Goal: Information Seeking & Learning: Learn about a topic

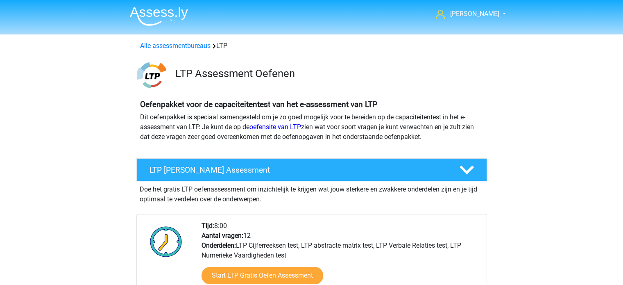
click at [159, 12] on img at bounding box center [159, 16] width 58 height 19
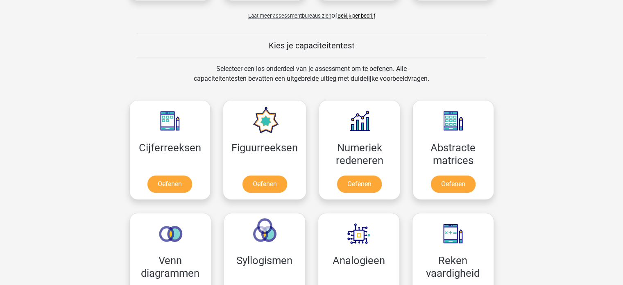
scroll to position [284, 0]
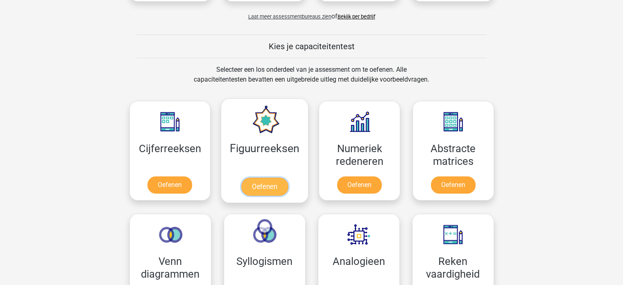
click at [261, 183] on link "Oefenen" at bounding box center [264, 186] width 47 height 18
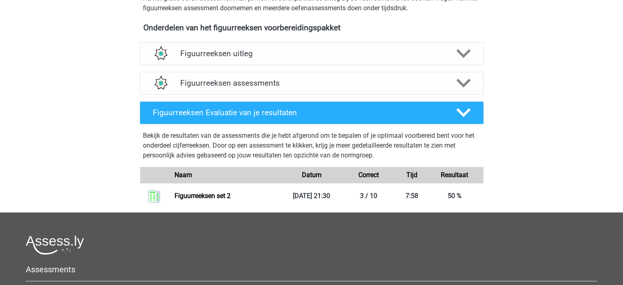
scroll to position [274, 0]
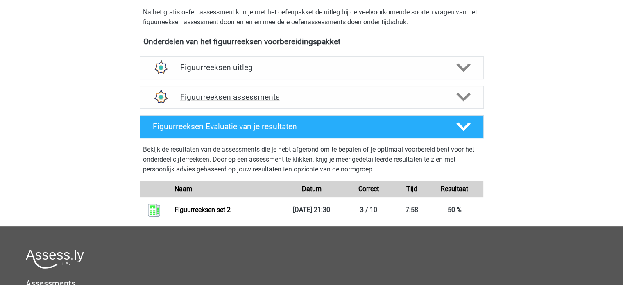
click at [352, 99] on h4 "Figuurreeksen assessments" at bounding box center [311, 96] width 263 height 9
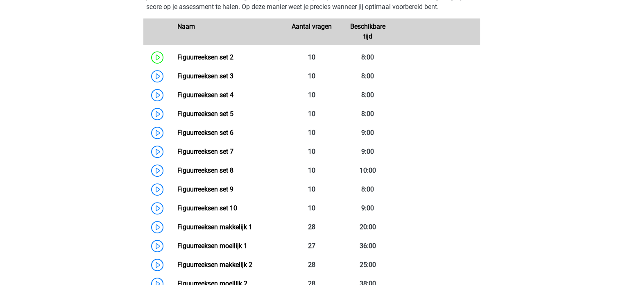
scroll to position [406, 0]
click at [177, 76] on link "Figuurreeksen set 3" at bounding box center [205, 76] width 56 height 8
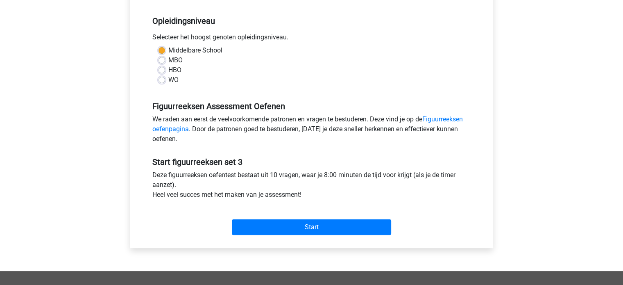
scroll to position [166, 0]
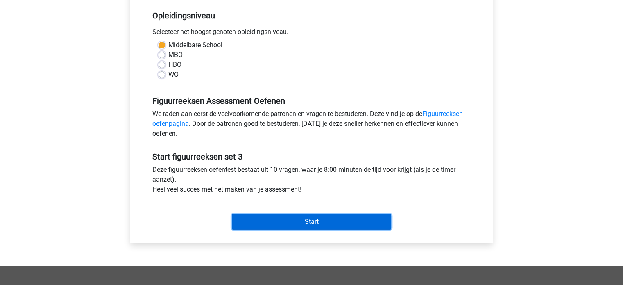
click at [315, 222] on input "Start" at bounding box center [311, 222] width 159 height 16
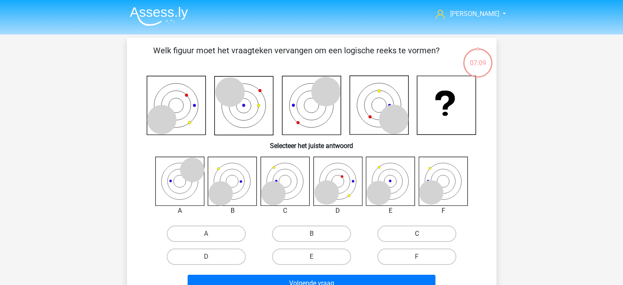
click at [416, 228] on label "C" at bounding box center [416, 233] width 79 height 16
click at [417, 234] on input "C" at bounding box center [419, 236] width 5 height 5
radio input "true"
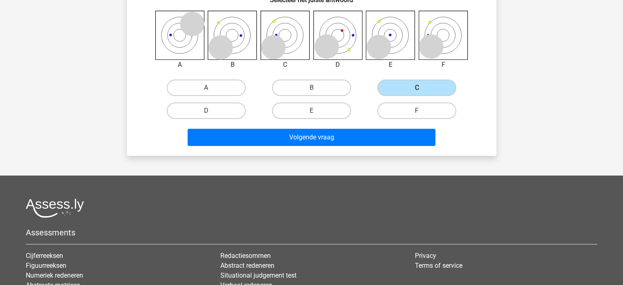
scroll to position [147, 0]
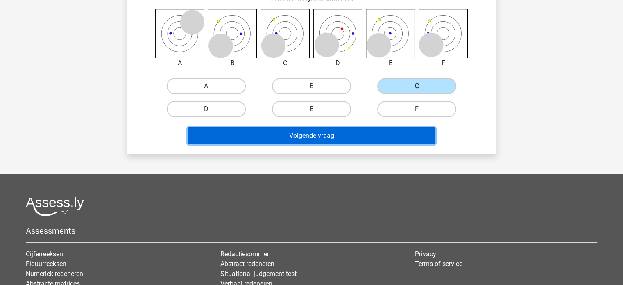
click at [313, 136] on button "Volgende vraag" at bounding box center [312, 135] width 248 height 17
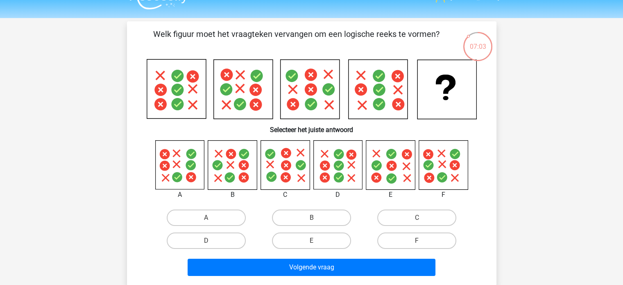
scroll to position [0, 0]
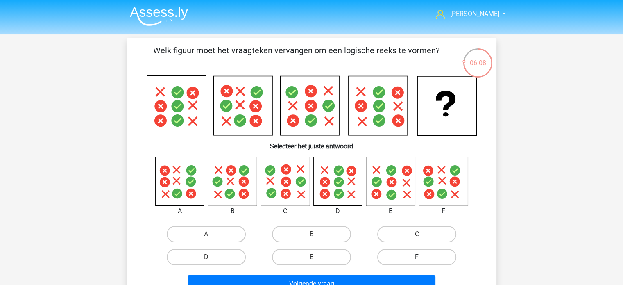
click at [412, 254] on label "F" at bounding box center [416, 257] width 79 height 16
click at [417, 257] on input "F" at bounding box center [419, 259] width 5 height 5
radio input "true"
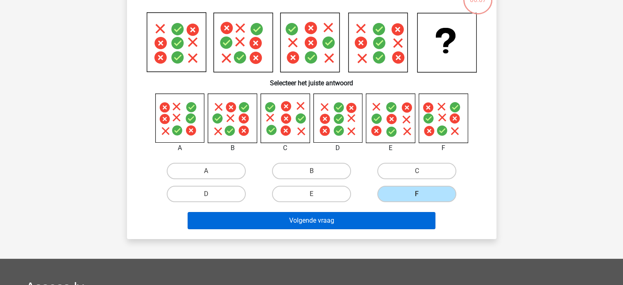
scroll to position [65, 0]
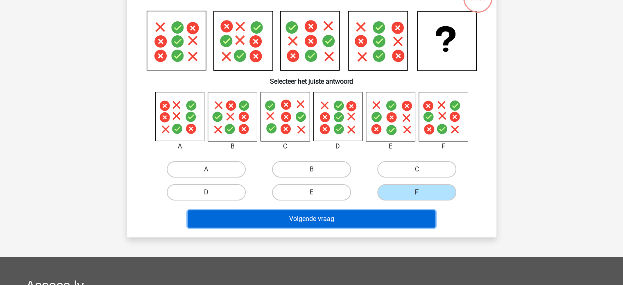
click at [313, 210] on button "Volgende vraag" at bounding box center [312, 218] width 248 height 17
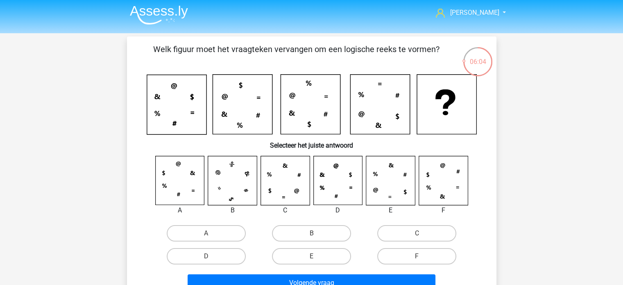
scroll to position [0, 0]
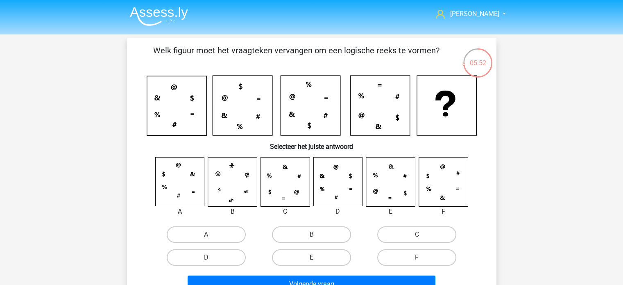
click at [314, 256] on label "E" at bounding box center [311, 257] width 79 height 16
click at [314, 257] on input "E" at bounding box center [313, 259] width 5 height 5
radio input "true"
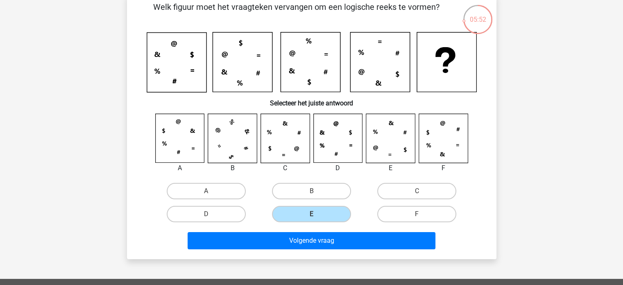
scroll to position [44, 0]
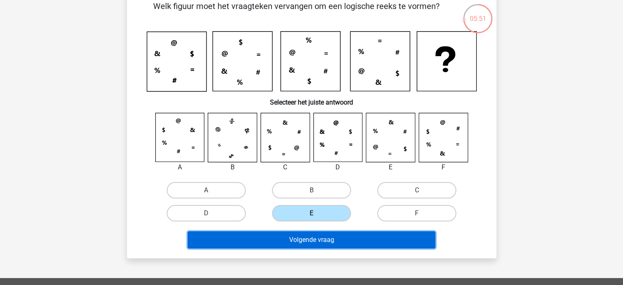
click at [329, 240] on button "Volgende vraag" at bounding box center [312, 239] width 248 height 17
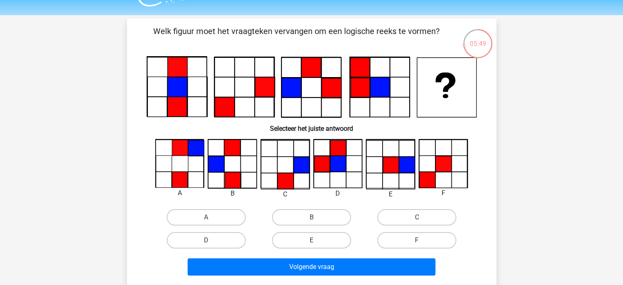
scroll to position [18, 0]
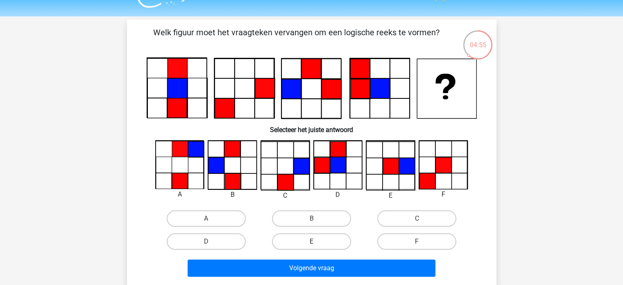
click at [315, 239] on label "E" at bounding box center [311, 241] width 79 height 16
click at [315, 241] on input "E" at bounding box center [313, 243] width 5 height 5
radio input "true"
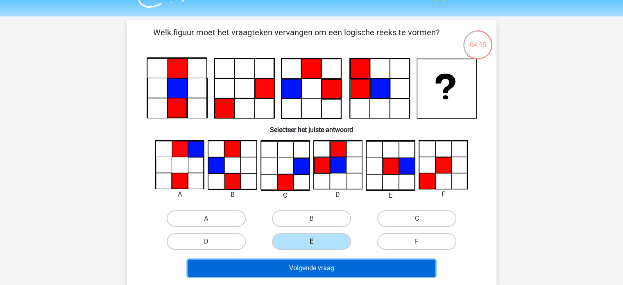
click at [311, 268] on button "Volgende vraag" at bounding box center [312, 267] width 248 height 17
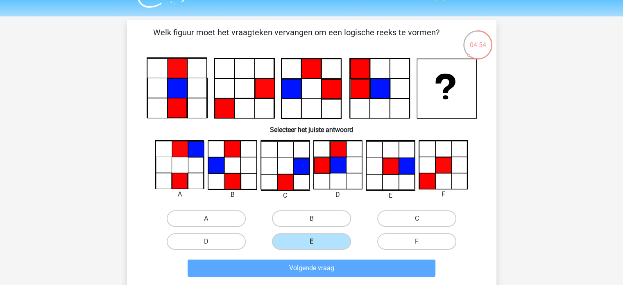
scroll to position [38, 0]
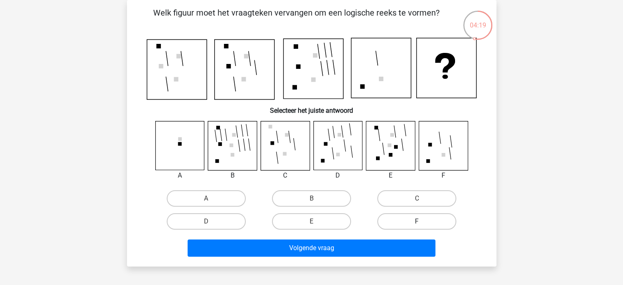
click at [412, 227] on label "F" at bounding box center [416, 221] width 79 height 16
click at [417, 227] on input "F" at bounding box center [419, 223] width 5 height 5
radio input "true"
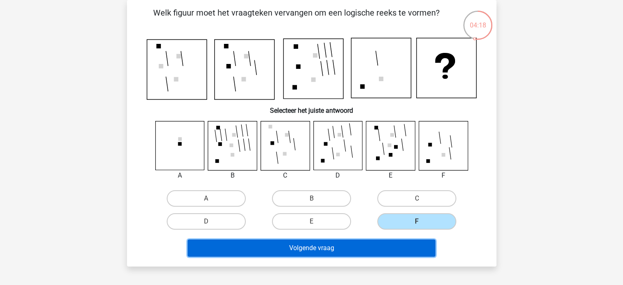
click at [309, 244] on button "Volgende vraag" at bounding box center [312, 247] width 248 height 17
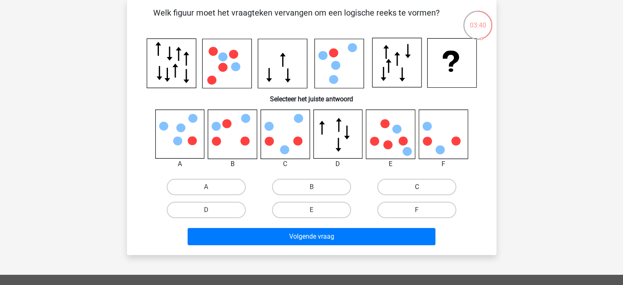
click at [388, 191] on label "C" at bounding box center [416, 187] width 79 height 16
click at [417, 191] on input "C" at bounding box center [419, 189] width 5 height 5
radio input "true"
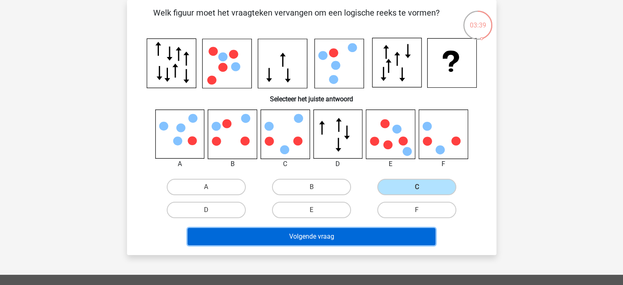
click at [328, 235] on button "Volgende vraag" at bounding box center [312, 236] width 248 height 17
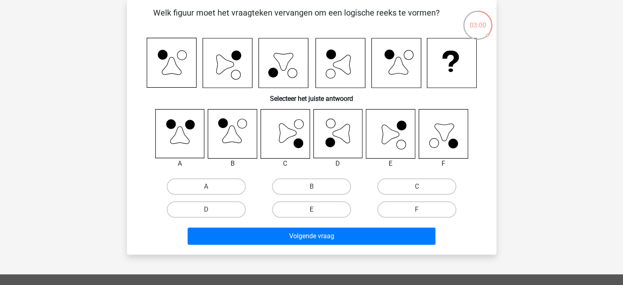
click at [327, 213] on label "E" at bounding box center [311, 209] width 79 height 16
click at [317, 213] on input "E" at bounding box center [313, 211] width 5 height 5
radio input "true"
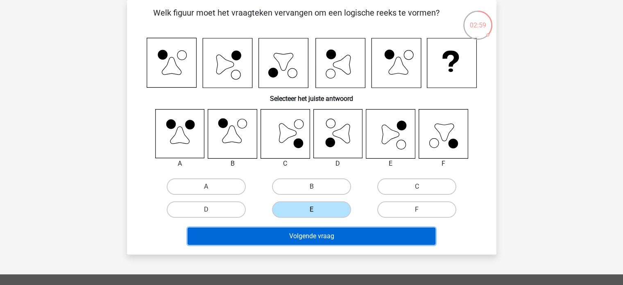
click at [326, 233] on button "Volgende vraag" at bounding box center [312, 235] width 248 height 17
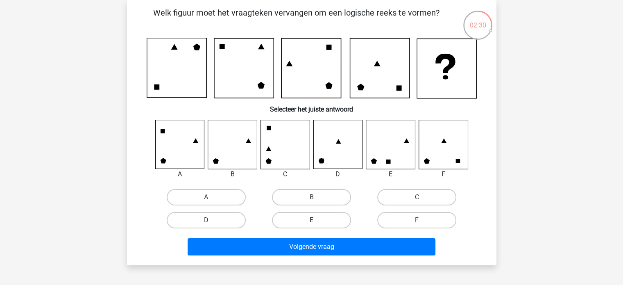
click at [323, 216] on label "E" at bounding box center [311, 220] width 79 height 16
click at [317, 220] on input "E" at bounding box center [313, 222] width 5 height 5
radio input "true"
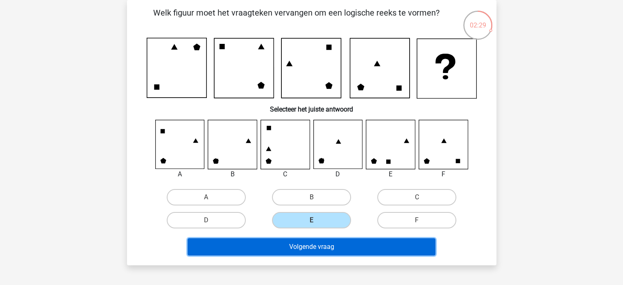
click at [310, 248] on button "Volgende vraag" at bounding box center [312, 246] width 248 height 17
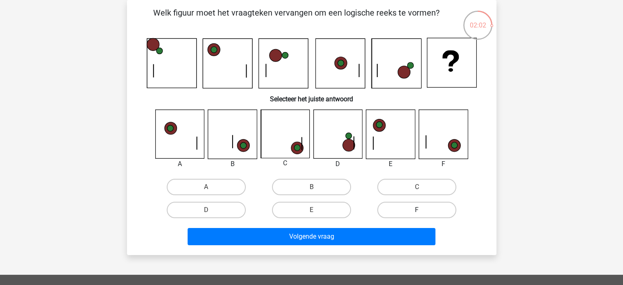
click at [424, 213] on label "F" at bounding box center [416, 210] width 79 height 16
click at [422, 213] on input "F" at bounding box center [419, 212] width 5 height 5
radio input "true"
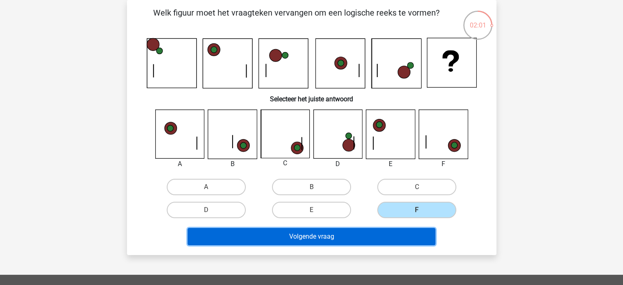
click at [338, 232] on button "Volgende vraag" at bounding box center [312, 236] width 248 height 17
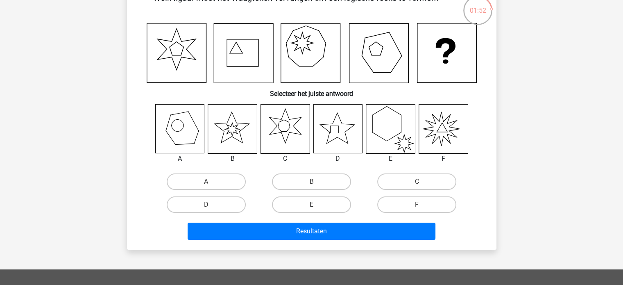
scroll to position [59, 0]
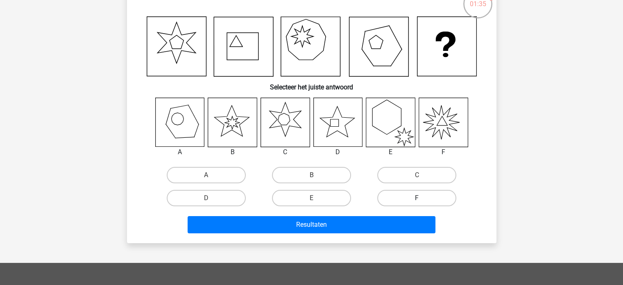
click at [414, 195] on label "F" at bounding box center [416, 198] width 79 height 16
click at [417, 198] on input "F" at bounding box center [419, 200] width 5 height 5
radio input "true"
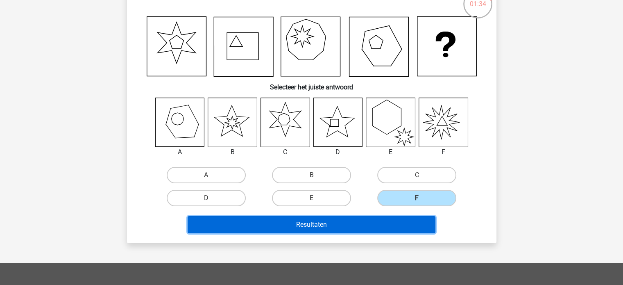
click at [332, 220] on button "Resultaten" at bounding box center [312, 224] width 248 height 17
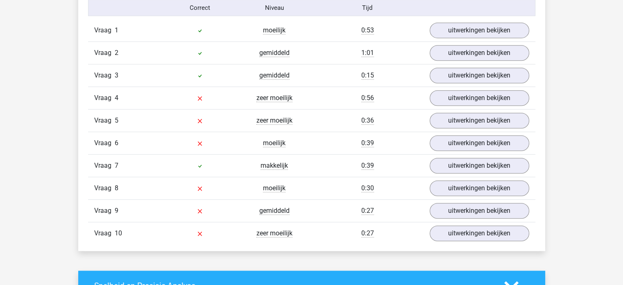
scroll to position [543, 0]
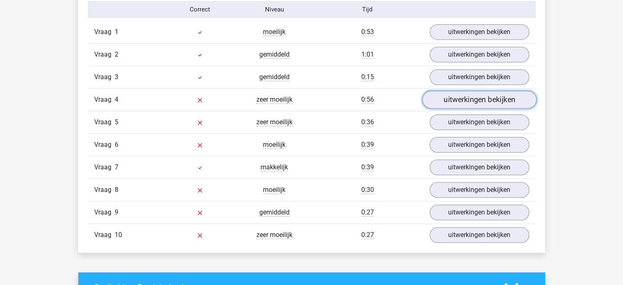
click at [479, 94] on link "uitwerkingen bekijken" at bounding box center [479, 100] width 114 height 18
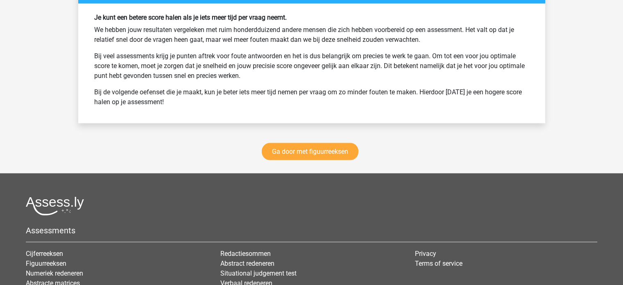
scroll to position [1655, 0]
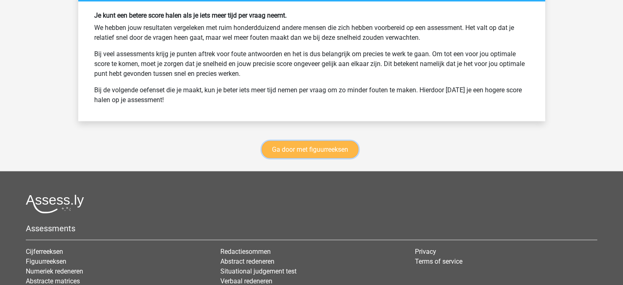
click at [287, 141] on link "Ga door met figuurreeksen" at bounding box center [310, 149] width 97 height 17
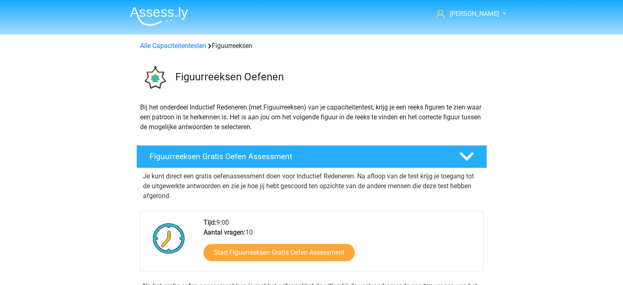
scroll to position [356, 0]
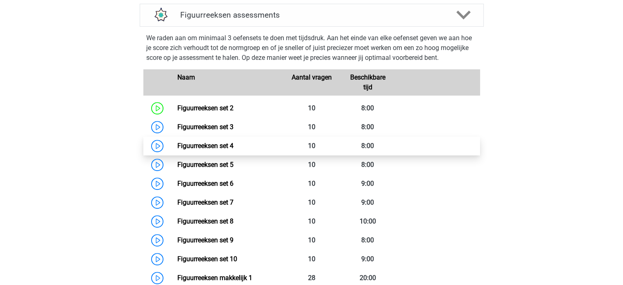
click at [177, 145] on link "Figuurreeksen set 4" at bounding box center [205, 146] width 56 height 8
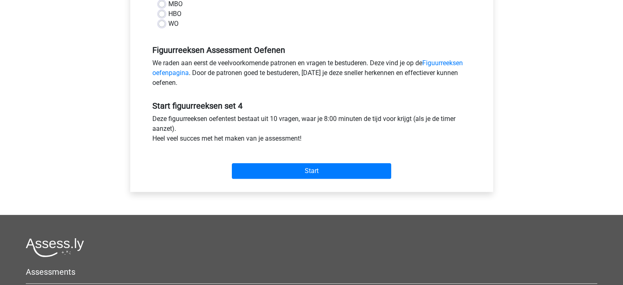
scroll to position [220, 0]
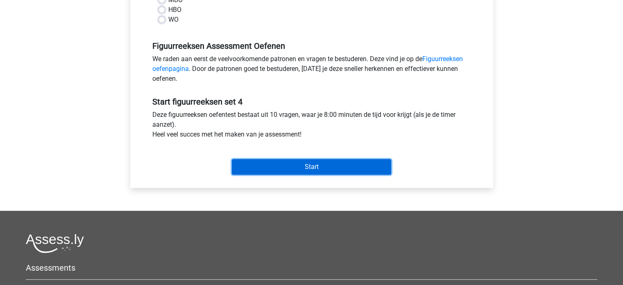
click at [311, 167] on input "Start" at bounding box center [311, 167] width 159 height 16
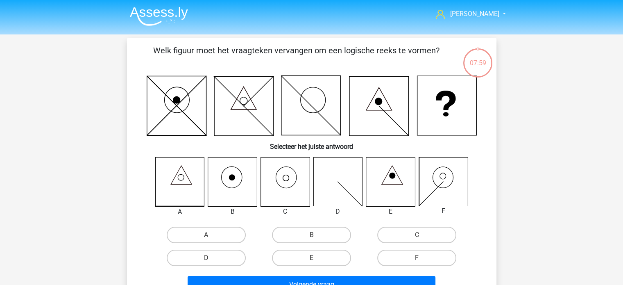
scroll to position [10, 0]
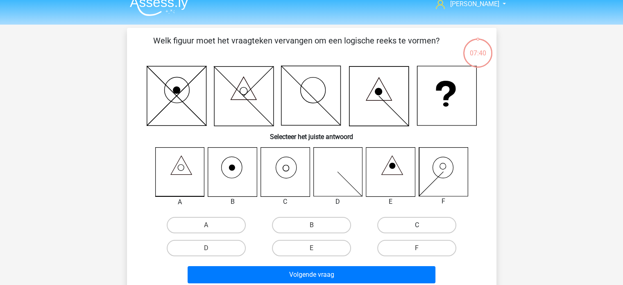
click at [400, 217] on label "C" at bounding box center [416, 225] width 79 height 16
click at [417, 225] on input "C" at bounding box center [419, 227] width 5 height 5
radio input "true"
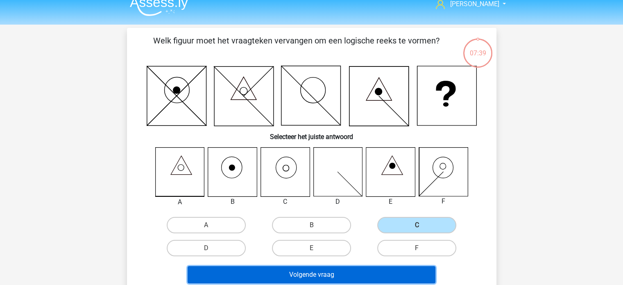
click at [330, 272] on button "Volgende vraag" at bounding box center [312, 274] width 248 height 17
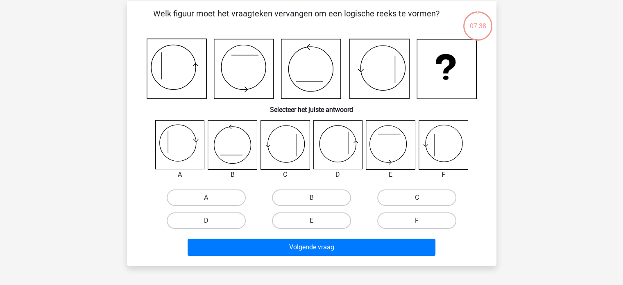
scroll to position [38, 0]
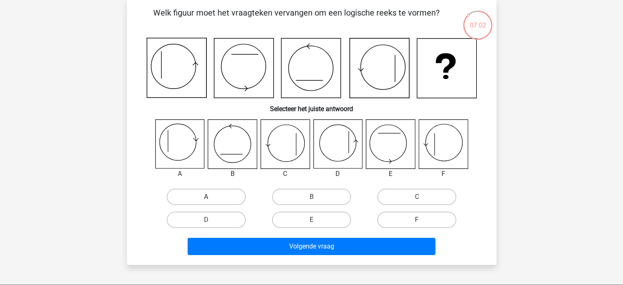
click at [204, 190] on label "A" at bounding box center [206, 196] width 79 height 16
click at [206, 197] on input "A" at bounding box center [208, 199] width 5 height 5
radio input "true"
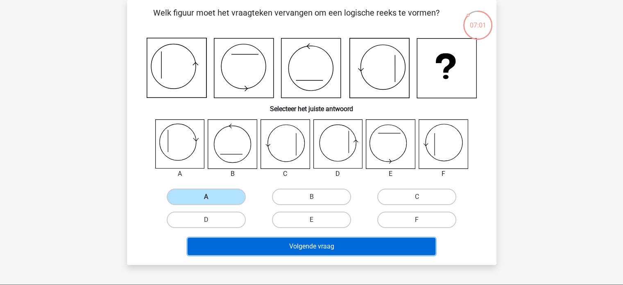
click at [257, 247] on button "Volgende vraag" at bounding box center [312, 246] width 248 height 17
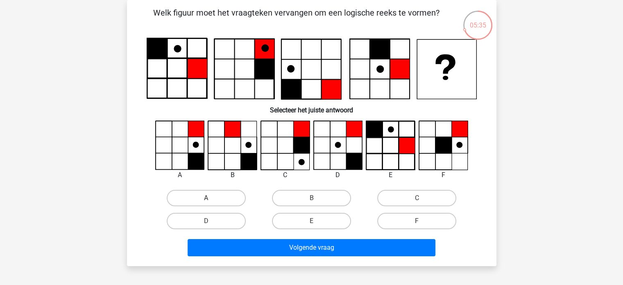
click at [197, 195] on label "A" at bounding box center [206, 198] width 79 height 16
click at [206, 198] on input "A" at bounding box center [208, 200] width 5 height 5
radio input "true"
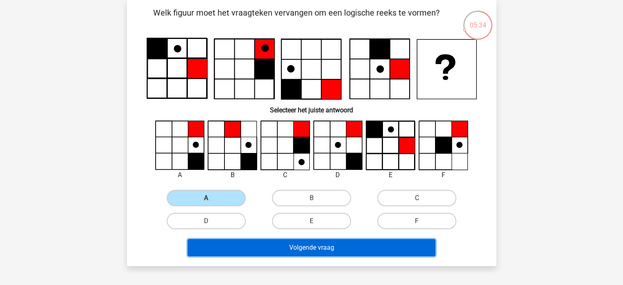
click at [317, 241] on button "Volgende vraag" at bounding box center [312, 247] width 248 height 17
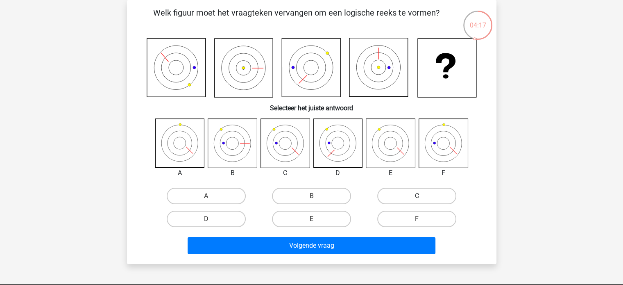
click at [423, 193] on label "C" at bounding box center [416, 196] width 79 height 16
click at [422, 196] on input "C" at bounding box center [419, 198] width 5 height 5
radio input "true"
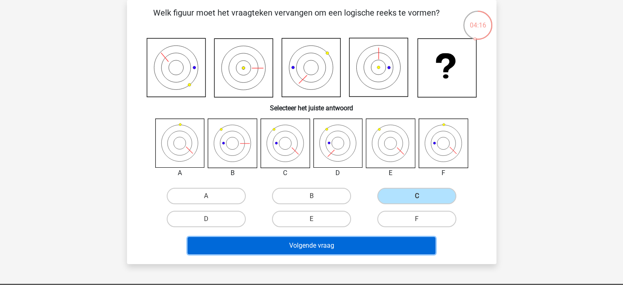
click at [305, 243] on button "Volgende vraag" at bounding box center [312, 245] width 248 height 17
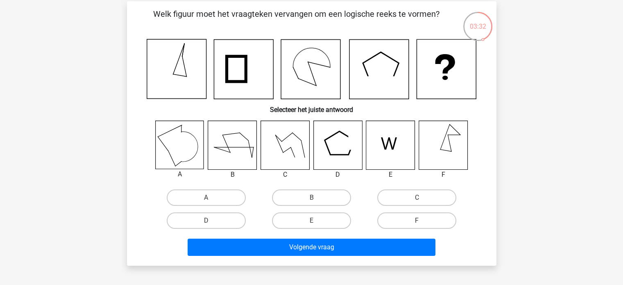
scroll to position [37, 0]
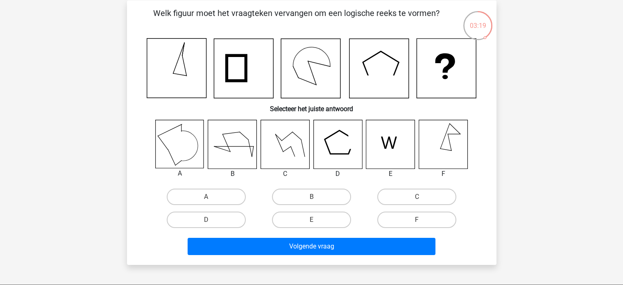
drag, startPoint x: 558, startPoint y: 125, endPoint x: 558, endPoint y: 67, distance: 57.4
click at [558, 67] on div "Gregory gregoryverleysen@yahoo.com Nederlands English" at bounding box center [311, 232] width 623 height 538
click at [206, 223] on input "D" at bounding box center [208, 222] width 5 height 5
radio input "true"
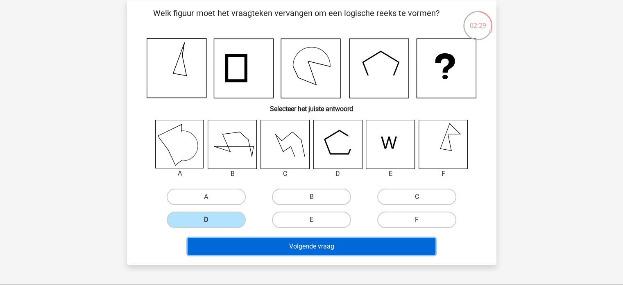
click at [282, 247] on button "Volgende vraag" at bounding box center [312, 246] width 248 height 17
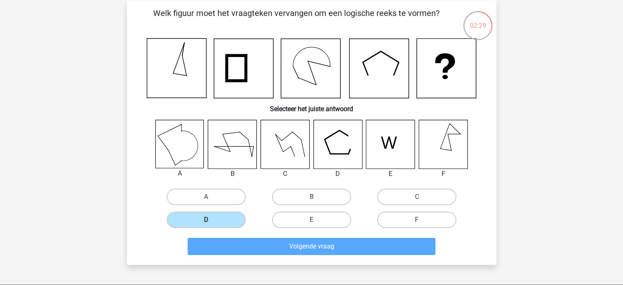
scroll to position [38, 0]
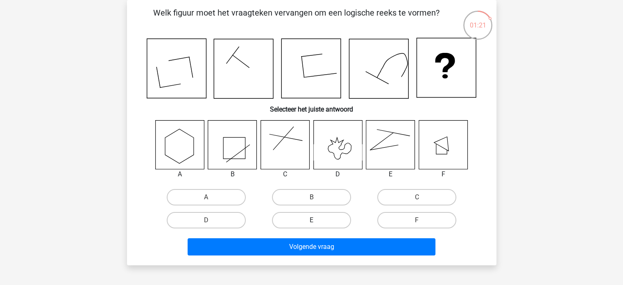
click at [334, 216] on label "E" at bounding box center [311, 220] width 79 height 16
click at [317, 220] on input "E" at bounding box center [313, 222] width 5 height 5
radio input "true"
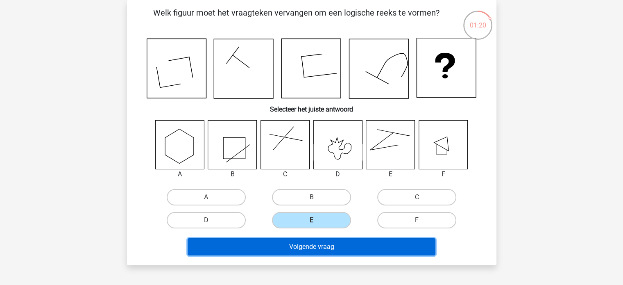
click at [324, 246] on button "Volgende vraag" at bounding box center [312, 246] width 248 height 17
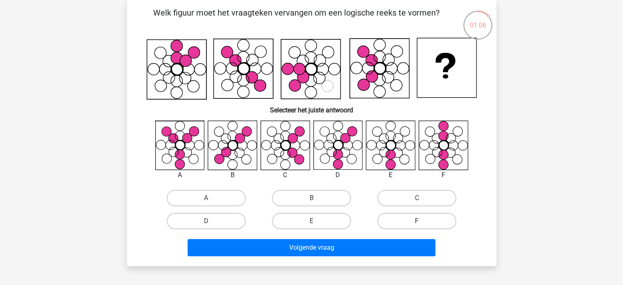
click at [404, 223] on label "F" at bounding box center [416, 221] width 79 height 16
click at [417, 223] on input "F" at bounding box center [419, 223] width 5 height 5
radio input "true"
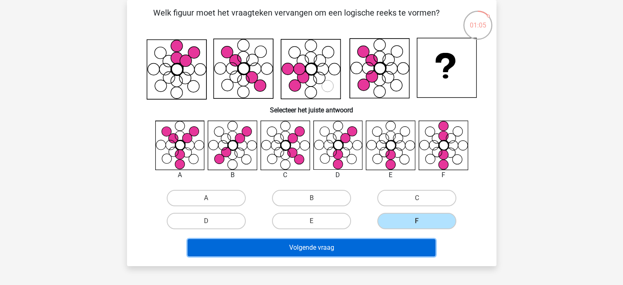
click at [358, 252] on button "Volgende vraag" at bounding box center [312, 247] width 248 height 17
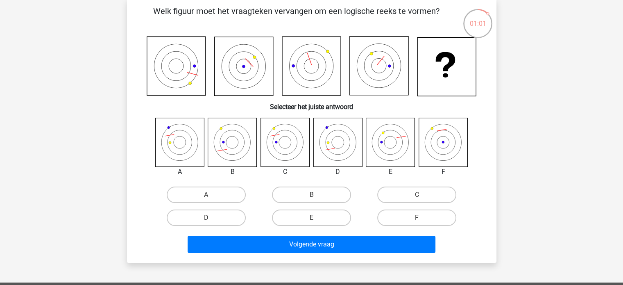
scroll to position [34, 0]
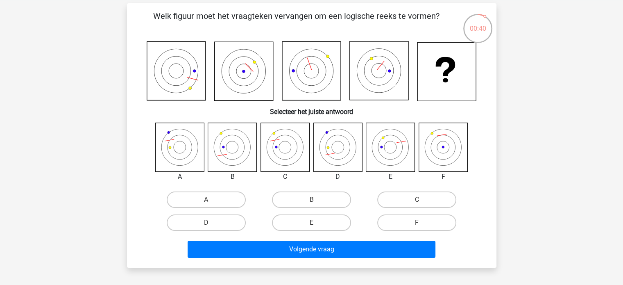
click at [315, 202] on input "B" at bounding box center [313, 202] width 5 height 5
radio input "true"
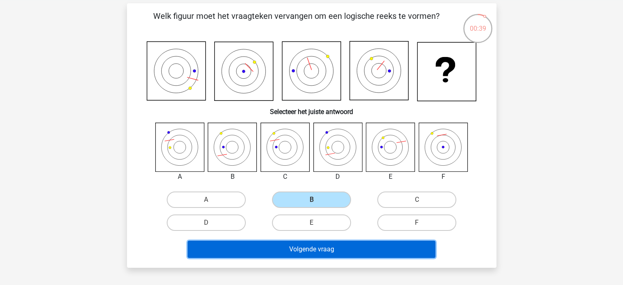
click at [320, 248] on button "Volgende vraag" at bounding box center [312, 248] width 248 height 17
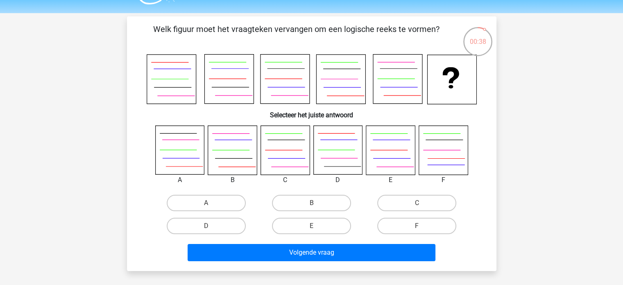
scroll to position [22, 0]
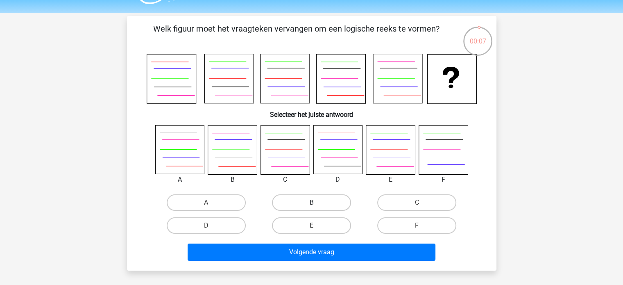
click at [300, 195] on label "B" at bounding box center [311, 202] width 79 height 16
click at [311, 202] on input "B" at bounding box center [313, 204] width 5 height 5
radio input "true"
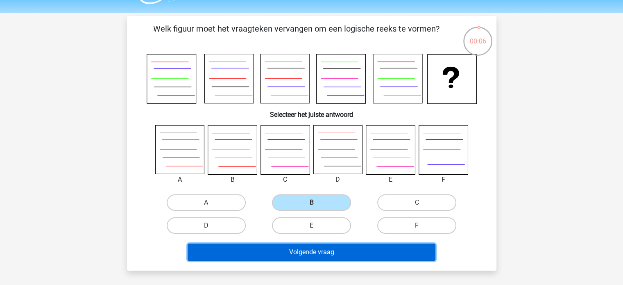
click at [311, 252] on button "Volgende vraag" at bounding box center [312, 251] width 248 height 17
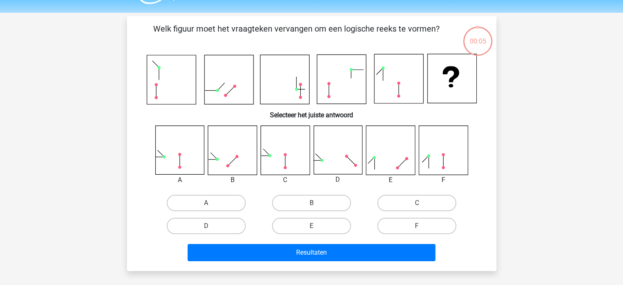
scroll to position [38, 0]
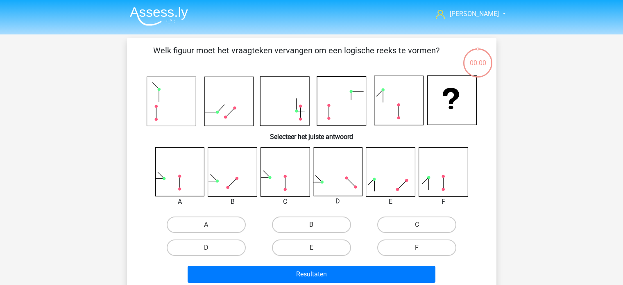
scroll to position [38, 0]
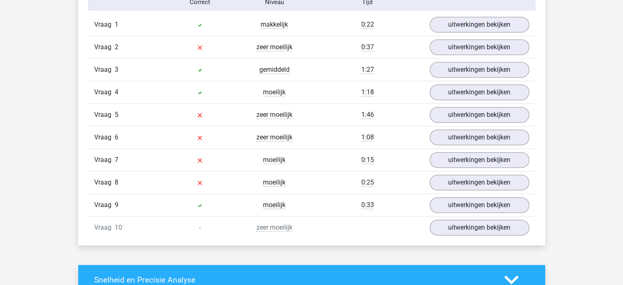
scroll to position [553, 0]
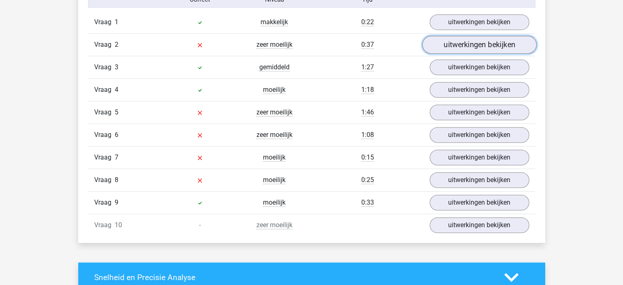
click at [449, 44] on link "uitwerkingen bekijken" at bounding box center [479, 45] width 114 height 18
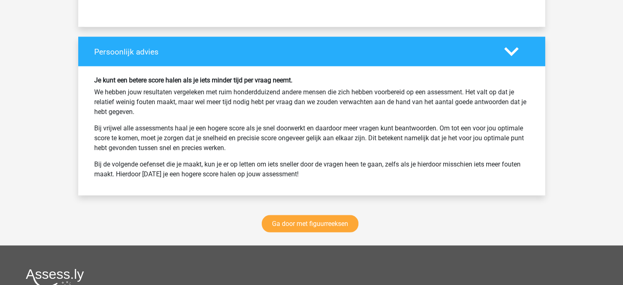
scroll to position [1565, 0]
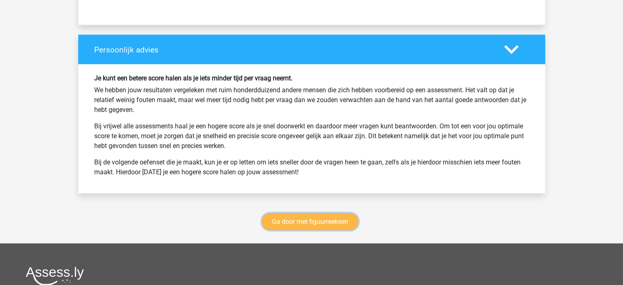
click at [311, 220] on link "Ga door met figuurreeksen" at bounding box center [310, 221] width 97 height 17
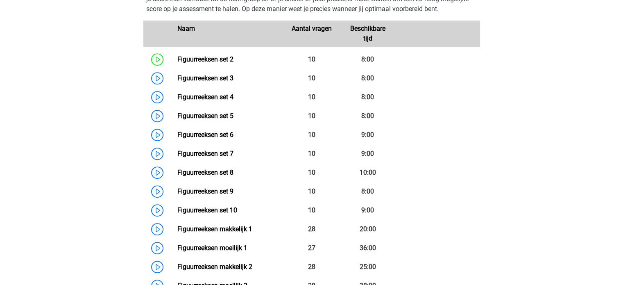
scroll to position [401, 0]
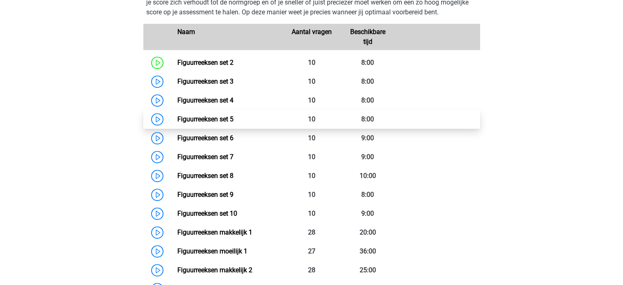
click at [177, 119] on link "Figuurreeksen set 5" at bounding box center [205, 119] width 56 height 8
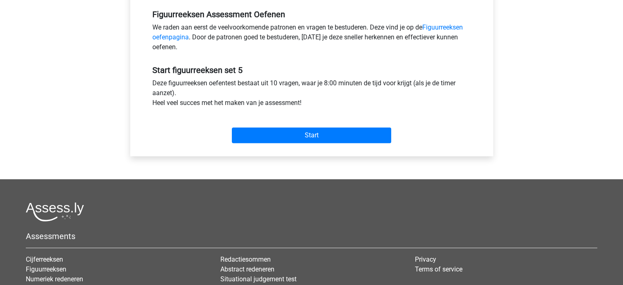
scroll to position [252, 0]
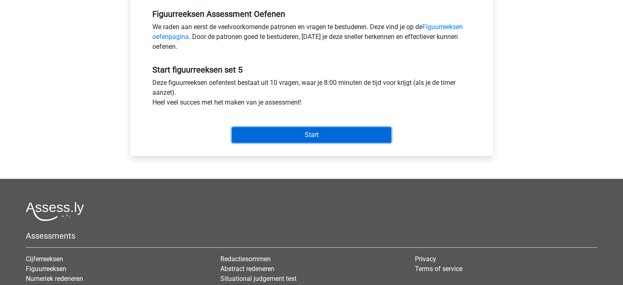
click at [308, 132] on input "Start" at bounding box center [311, 135] width 159 height 16
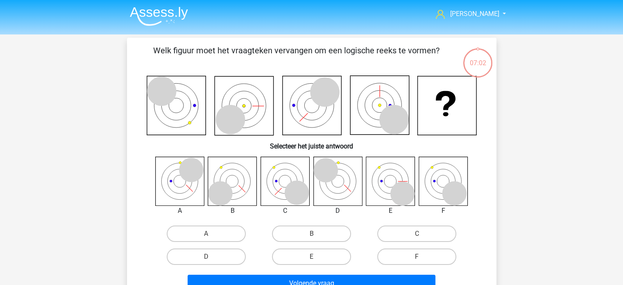
click at [385, 117] on icon at bounding box center [393, 119] width 29 height 29
click at [405, 254] on label "F" at bounding box center [416, 256] width 79 height 16
click at [417, 256] on input "F" at bounding box center [419, 258] width 5 height 5
radio input "true"
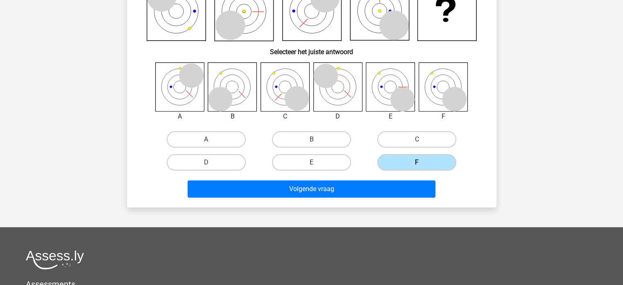
scroll to position [97, 0]
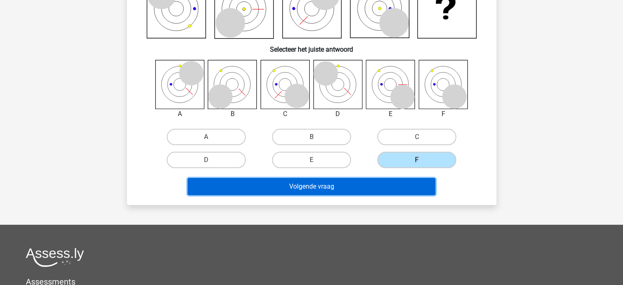
click at [322, 187] on button "Volgende vraag" at bounding box center [312, 186] width 248 height 17
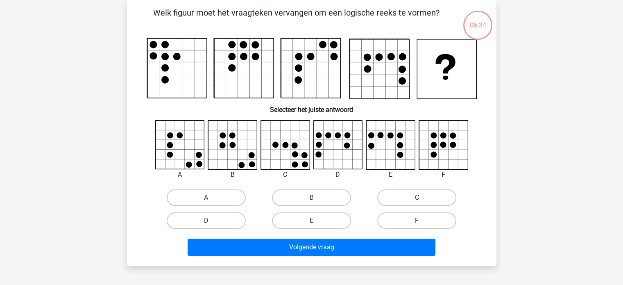
scroll to position [23, 0]
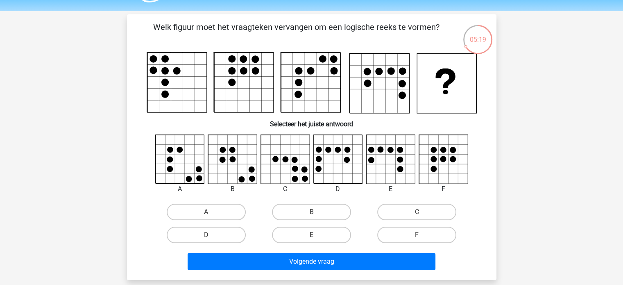
click at [315, 235] on input "E" at bounding box center [313, 237] width 5 height 5
radio input "true"
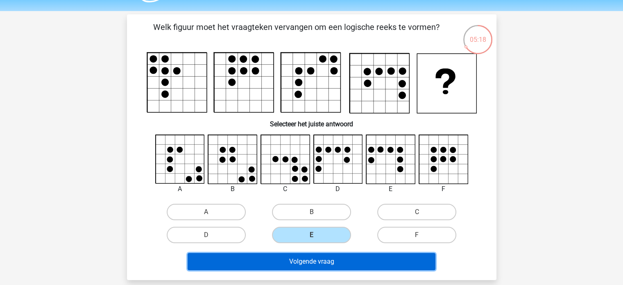
click at [315, 260] on button "Volgende vraag" at bounding box center [312, 261] width 248 height 17
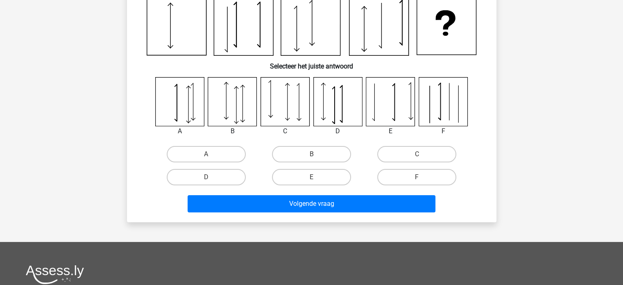
scroll to position [0, 0]
